Goal: Task Accomplishment & Management: Manage account settings

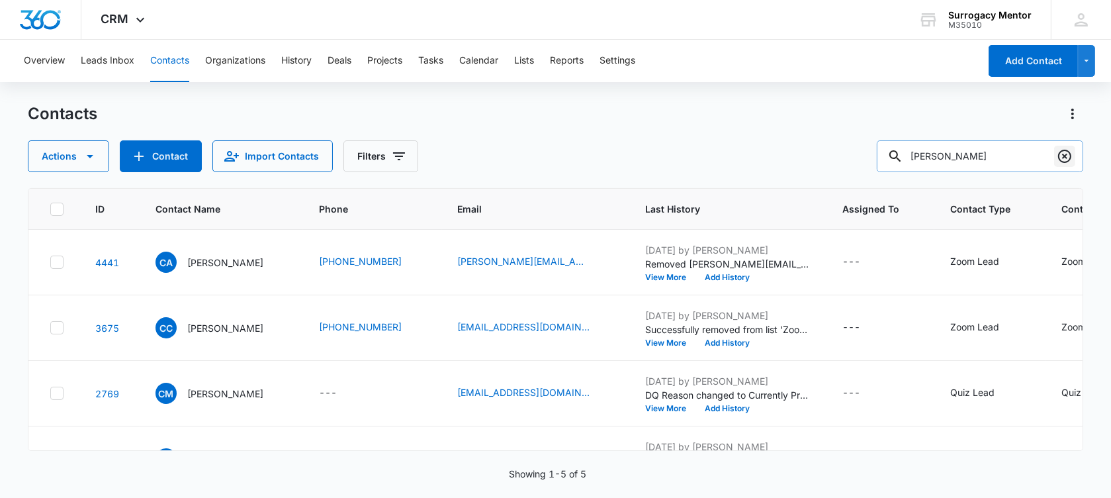
click at [1067, 155] on icon "Clear" at bounding box center [1065, 156] width 16 height 16
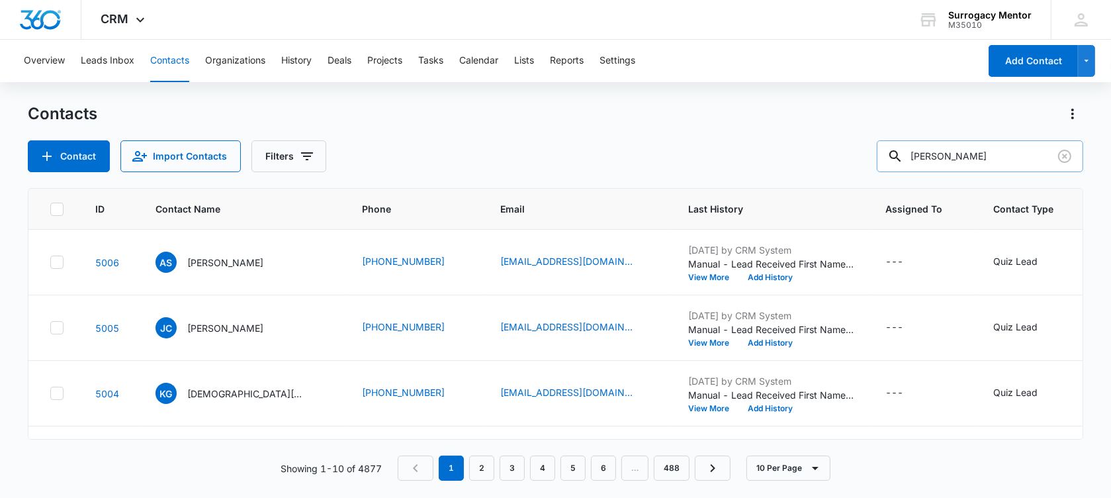
type input "[PERSON_NAME]"
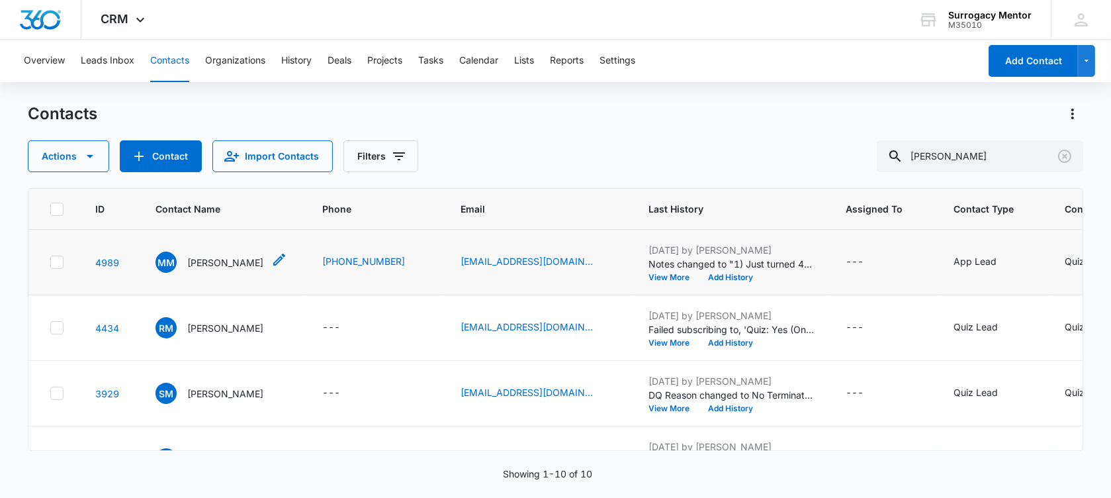
click at [225, 269] on p "[PERSON_NAME]" at bounding box center [225, 262] width 76 height 14
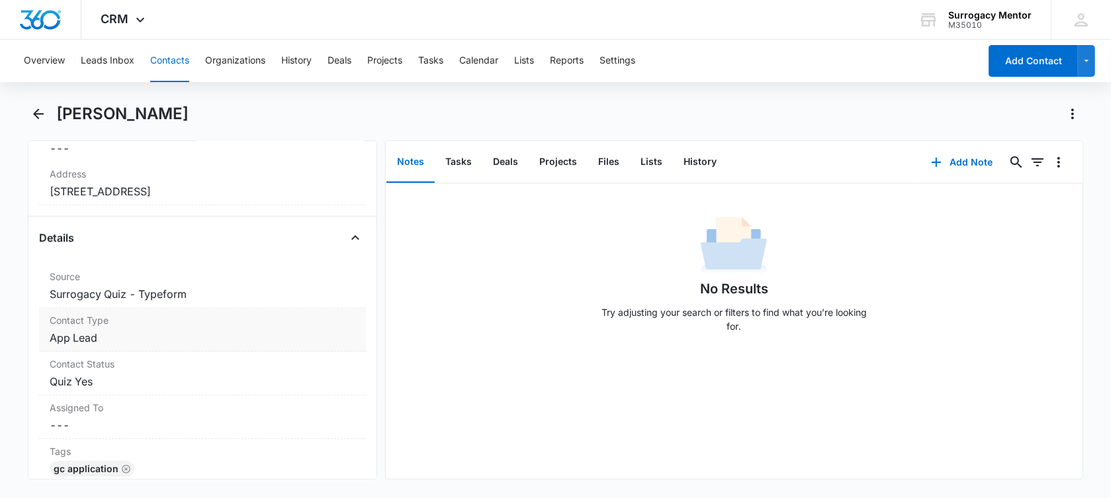
scroll to position [579, 0]
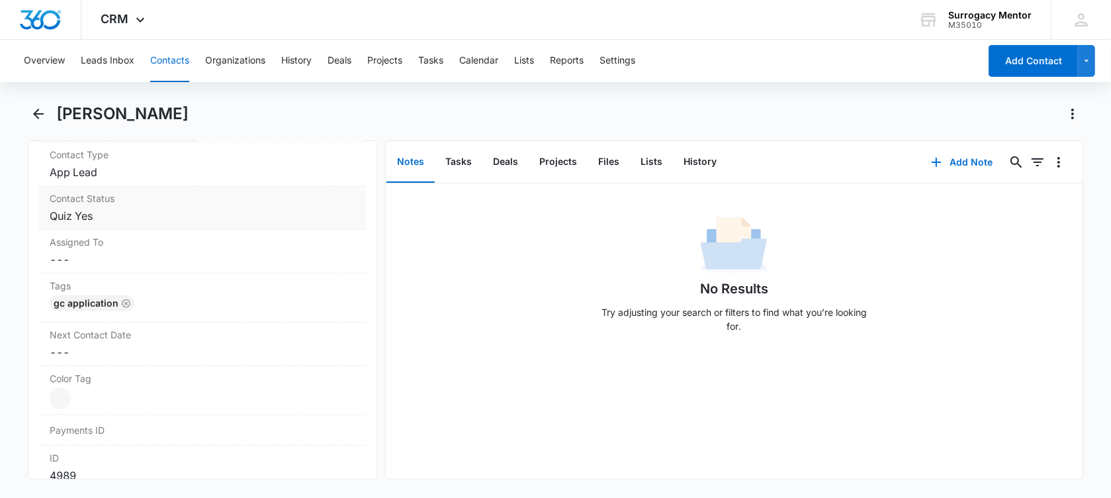
click at [118, 214] on dd "Cancel Save Changes Quiz Yes" at bounding box center [203, 216] width 306 height 16
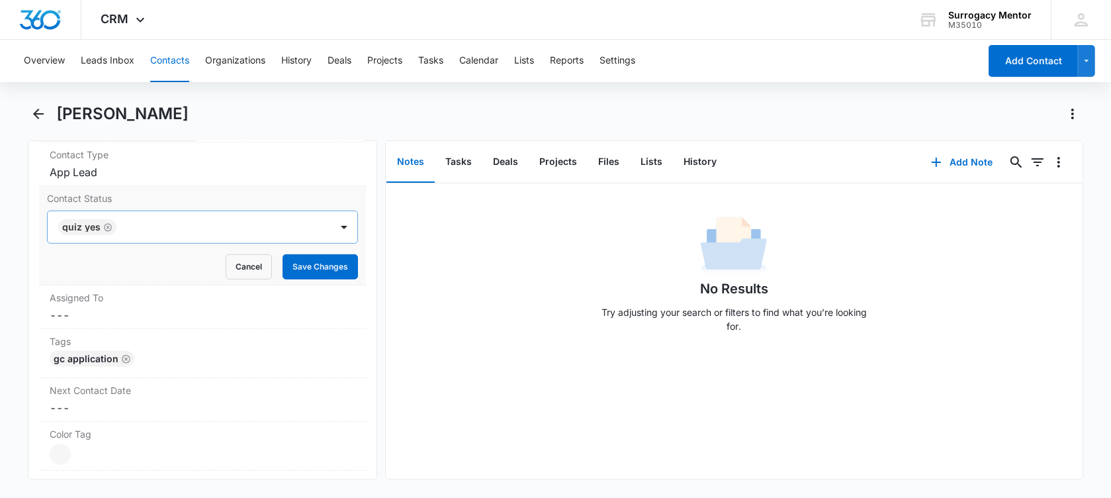
click at [109, 225] on icon "Remove Quiz Yes" at bounding box center [107, 227] width 9 height 10
click at [109, 225] on div at bounding box center [187, 227] width 254 height 19
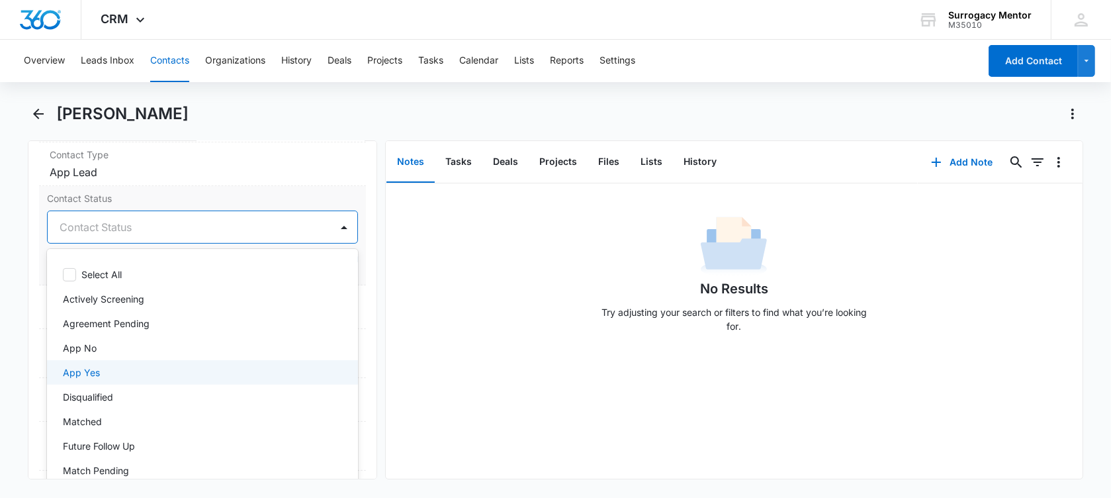
click at [113, 376] on div "App Yes" at bounding box center [201, 372] width 277 height 14
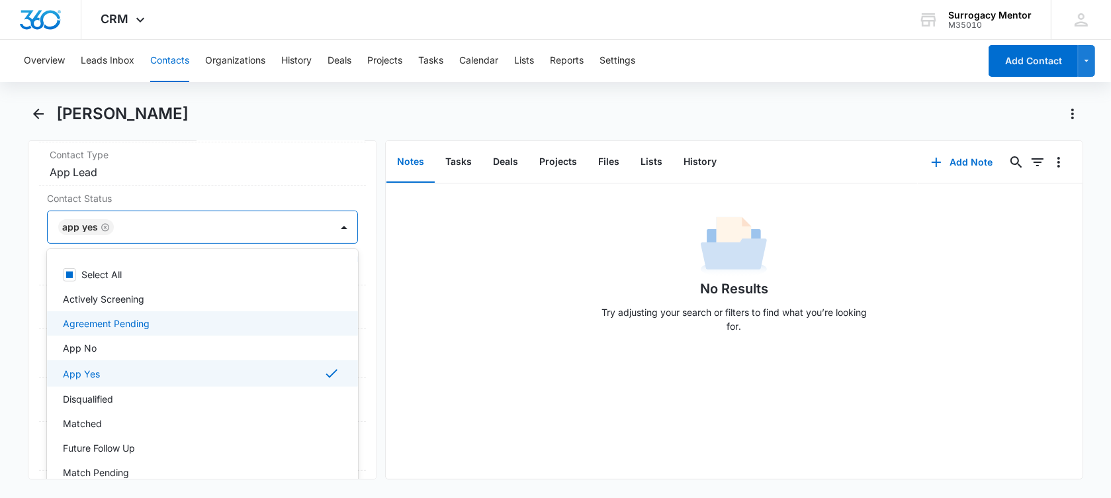
click at [18, 294] on main "[PERSON_NAME] Remove MM [PERSON_NAME] Contact Info Name Cancel Save Changes [PE…" at bounding box center [555, 299] width 1111 height 392
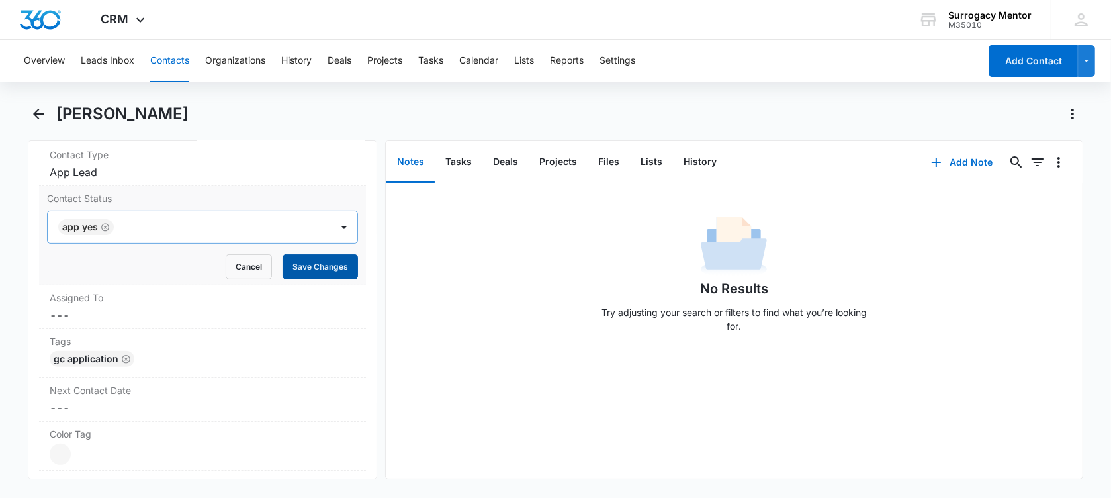
click at [330, 263] on button "Save Changes" at bounding box center [320, 266] width 75 height 25
